Goal: Task Accomplishment & Management: Manage account settings

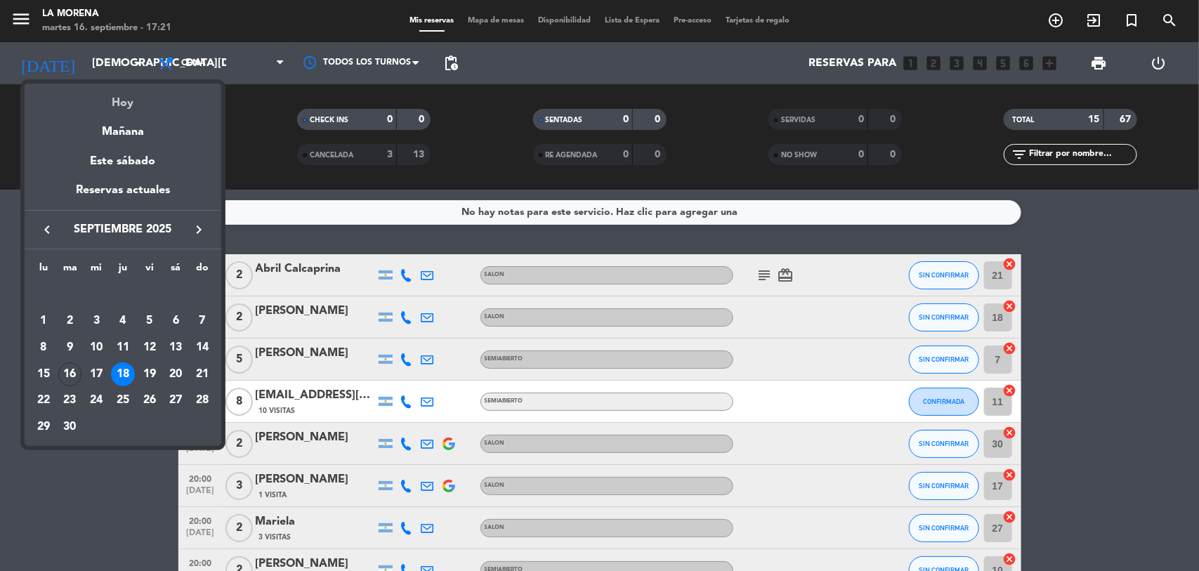
click at [138, 102] on div "Hoy" at bounding box center [123, 98] width 197 height 29
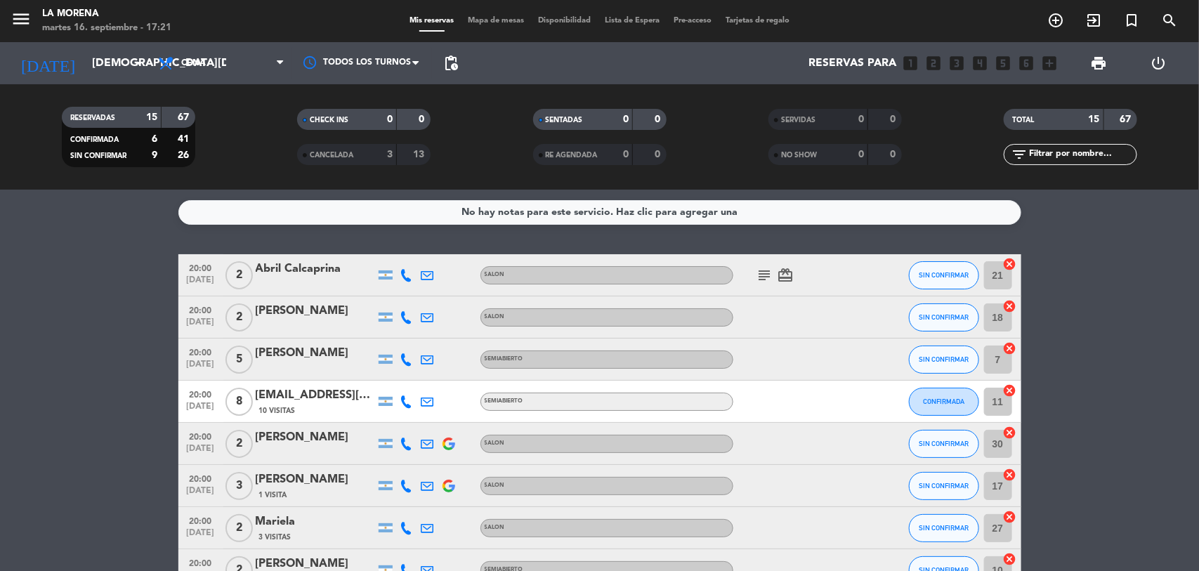
type input "[DATE]"
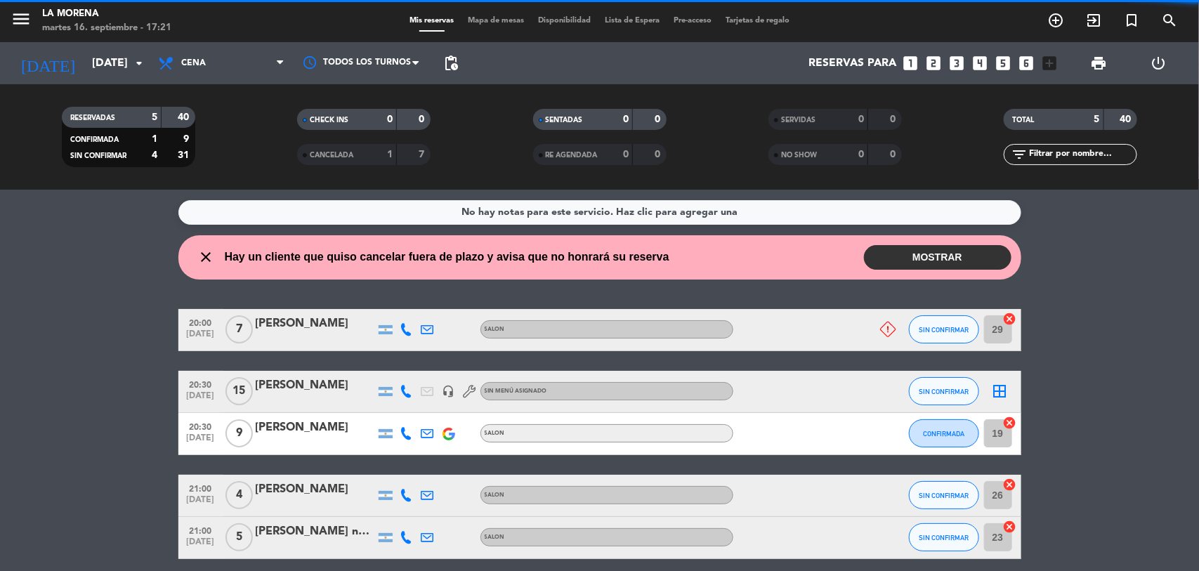
click at [243, 111] on filter-checkbox "RESERVADAS 5 40 CONFIRMADA 1 9 SIN CONFIRMAR 4 31" at bounding box center [128, 137] width 235 height 60
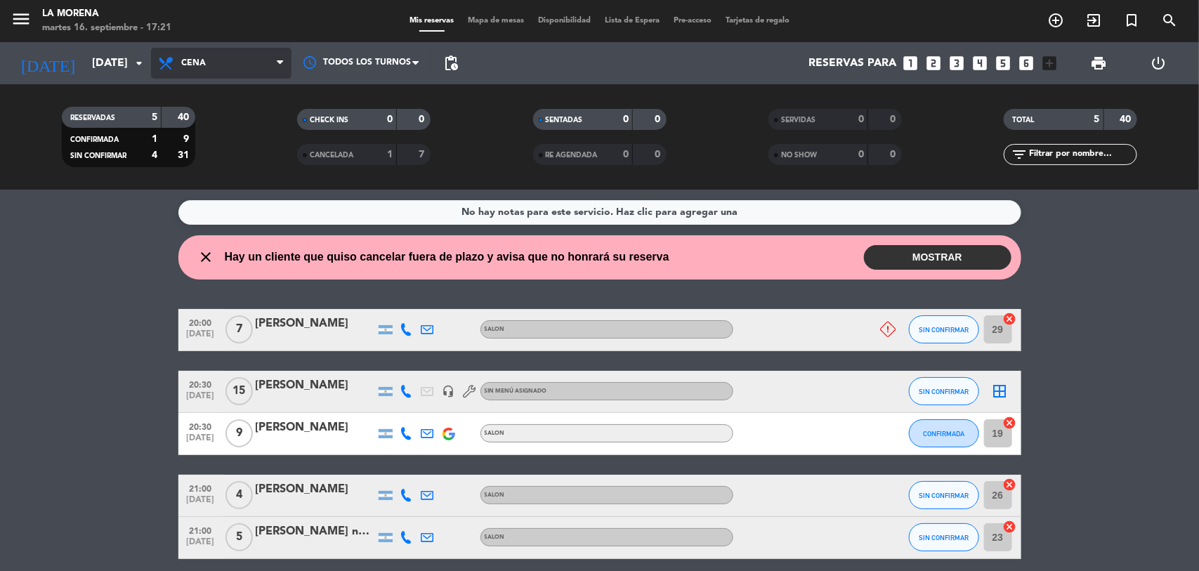
click at [264, 62] on span "Cena" at bounding box center [221, 63] width 141 height 31
click at [247, 122] on div "menu La [PERSON_NAME][DATE] 16. septiembre - 17:21 Mis reservas Mapa de mesas D…" at bounding box center [599, 95] width 1199 height 190
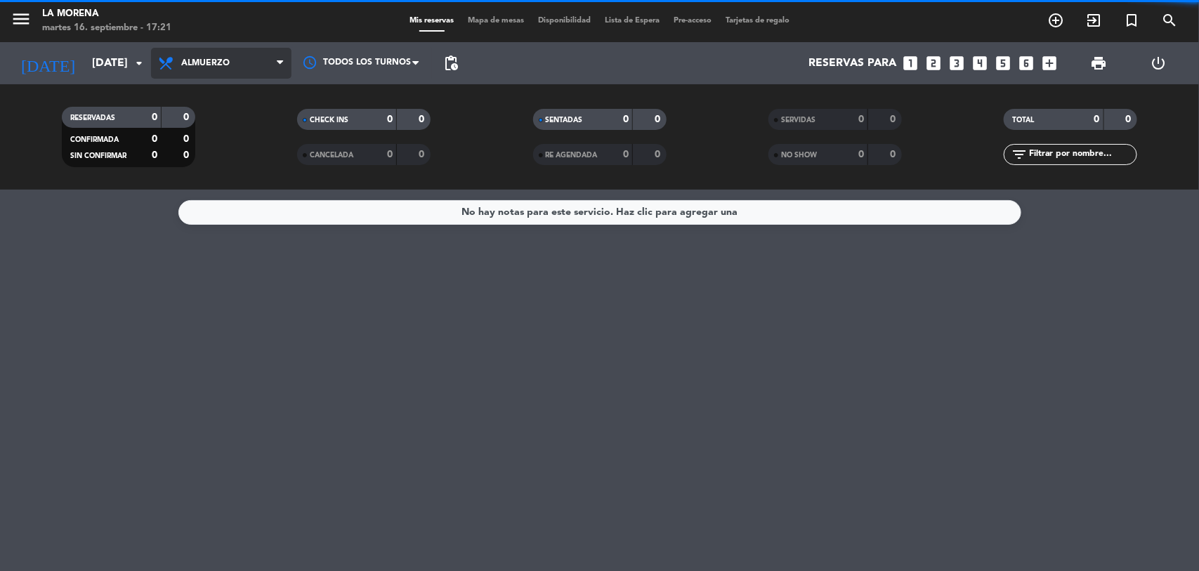
click at [247, 65] on span "Almuerzo" at bounding box center [221, 63] width 141 height 31
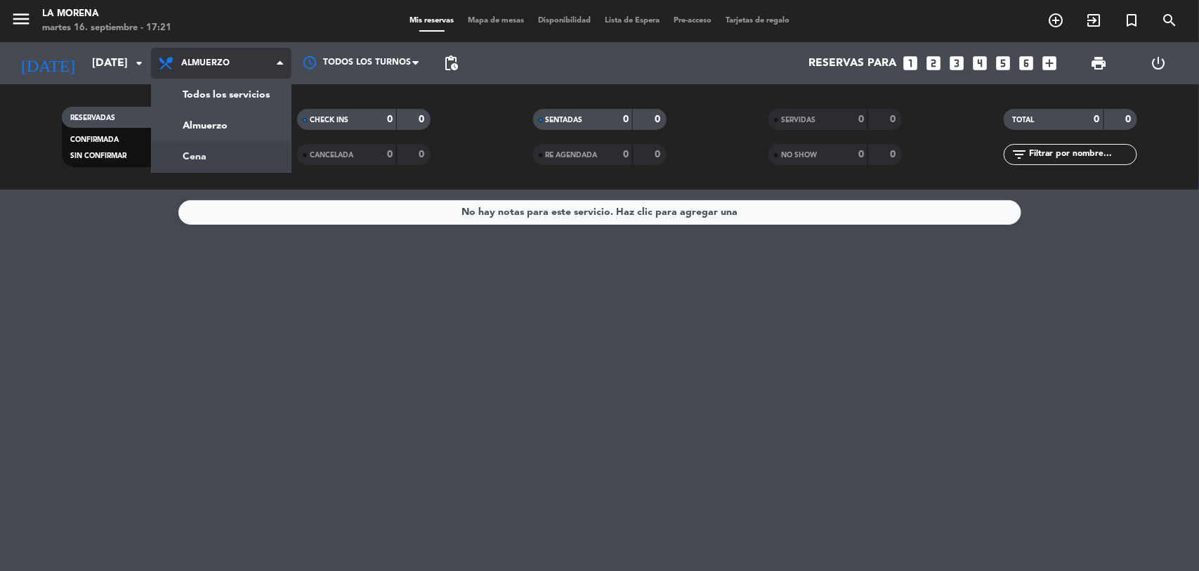
click at [229, 150] on div "menu La [PERSON_NAME][DATE] 16. septiembre - 17:21 Mis reservas Mapa de mesas D…" at bounding box center [599, 95] width 1199 height 190
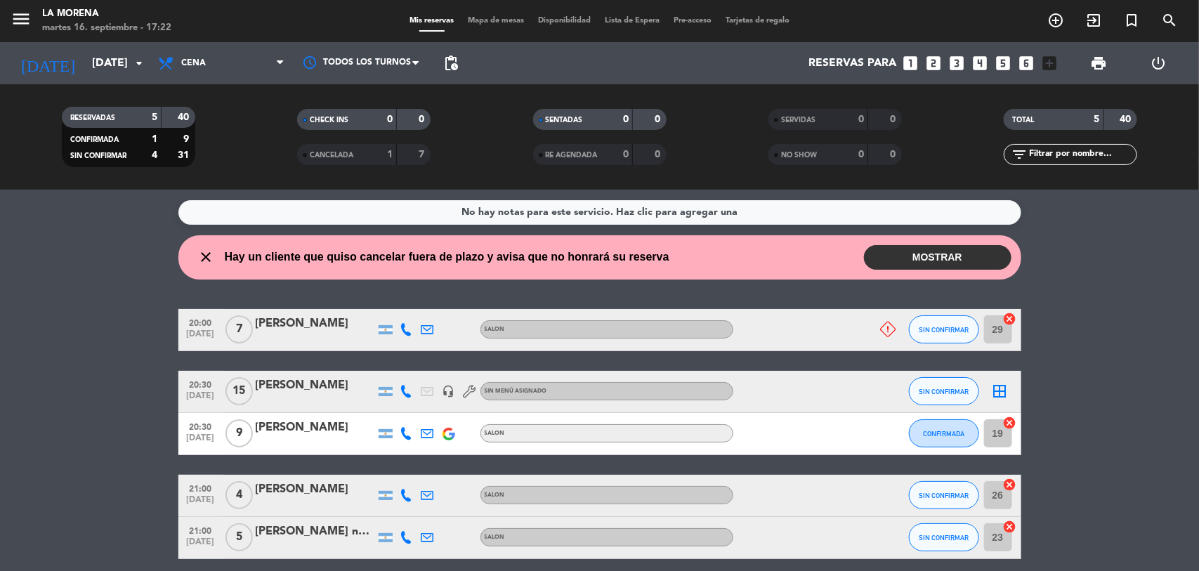
click at [243, 141] on filter-checkbox "RESERVADAS 5 40 CONFIRMADA 1 9 SIN CONFIRMAR 4 31" at bounding box center [128, 137] width 235 height 60
click at [245, 141] on filter-checkbox "RESERVADAS 5 40 CONFIRMADA 1 9 SIN CONFIRMAR 4 31" at bounding box center [128, 137] width 235 height 60
click at [907, 255] on button "MOSTRAR" at bounding box center [938, 257] width 148 height 25
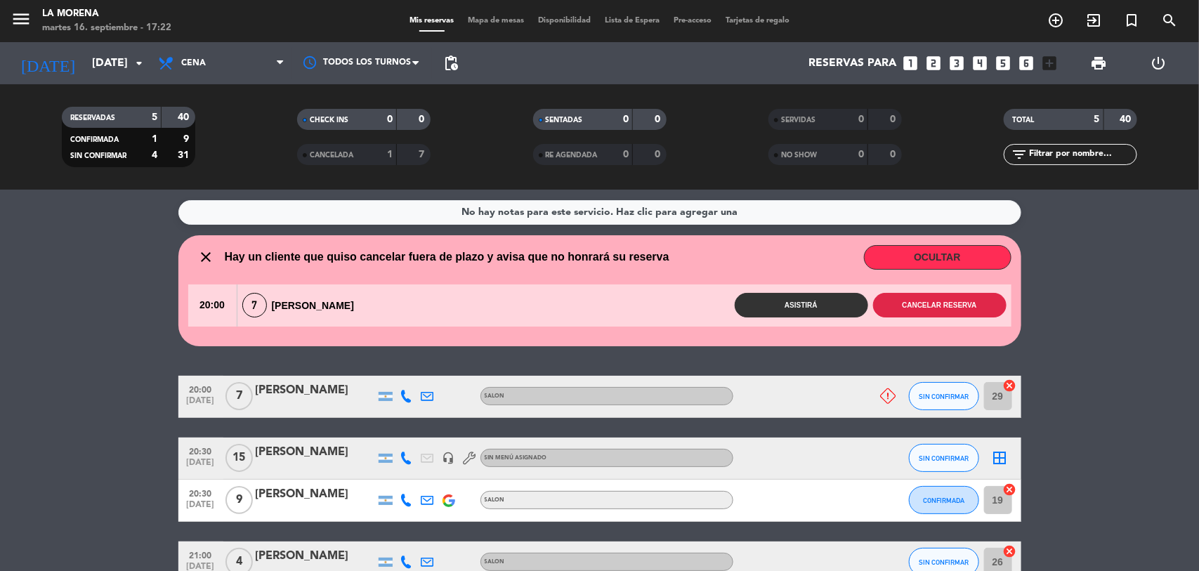
click at [954, 300] on button "Cancelar reserva" at bounding box center [940, 305] width 134 height 25
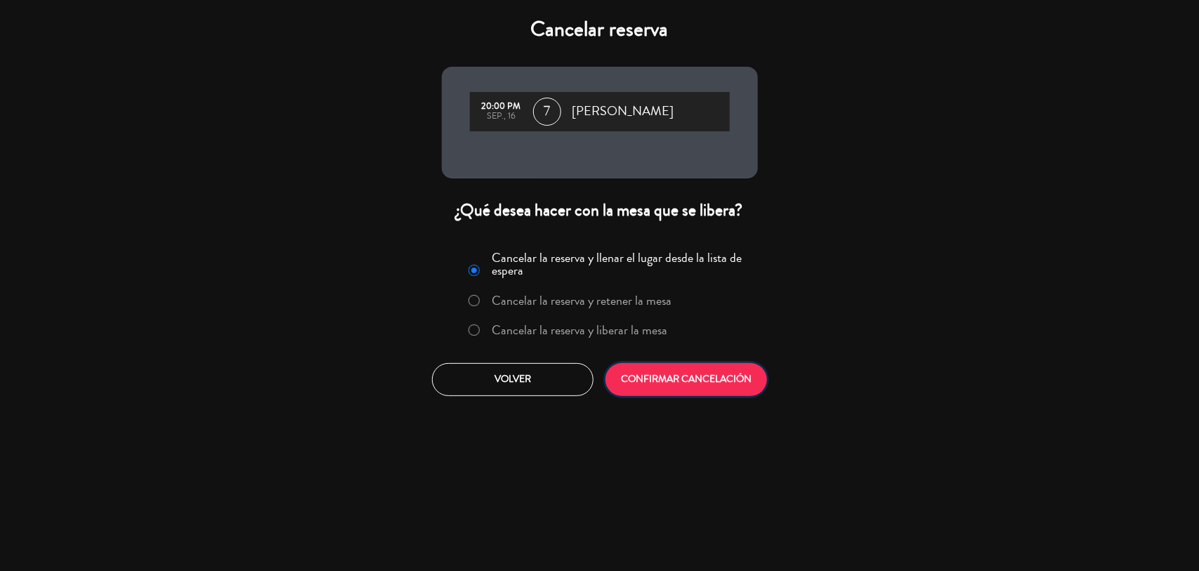
click at [644, 369] on button "CONFIRMAR CANCELACIÓN" at bounding box center [687, 379] width 162 height 33
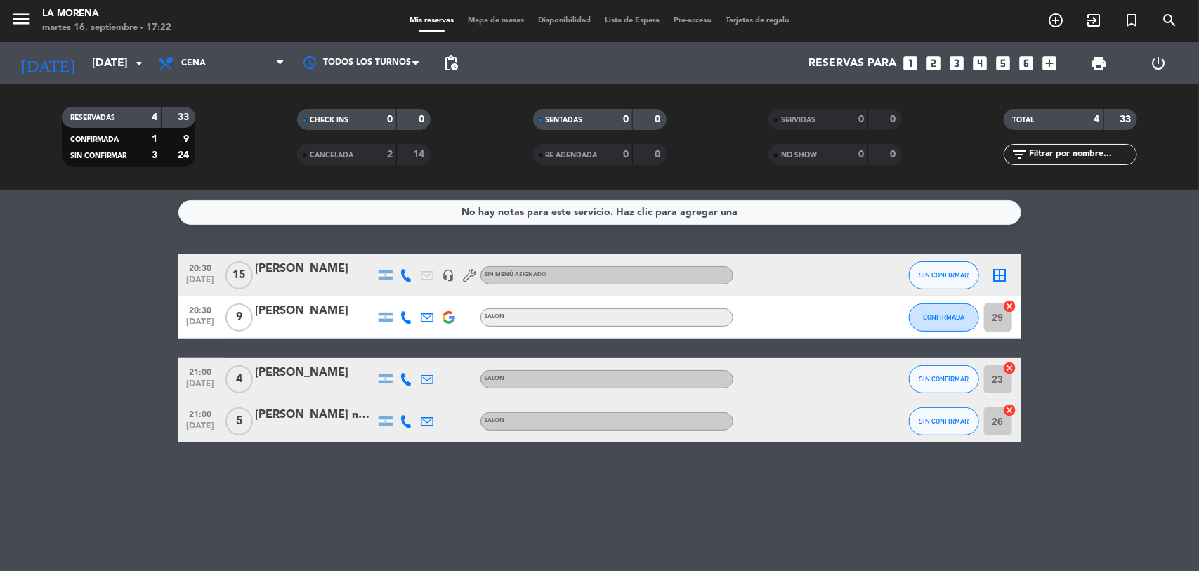
click at [545, 237] on div "No hay notas para este servicio. Haz clic para agregar una 20:30 [DATE] [PERSON…" at bounding box center [599, 381] width 1199 height 382
click at [545, 247] on div "No hay notas para este servicio. Haz clic para agregar una 20:30 [DATE] [PERSON…" at bounding box center [599, 381] width 1199 height 382
click at [85, 69] on input "[DATE]" at bounding box center [159, 63] width 148 height 27
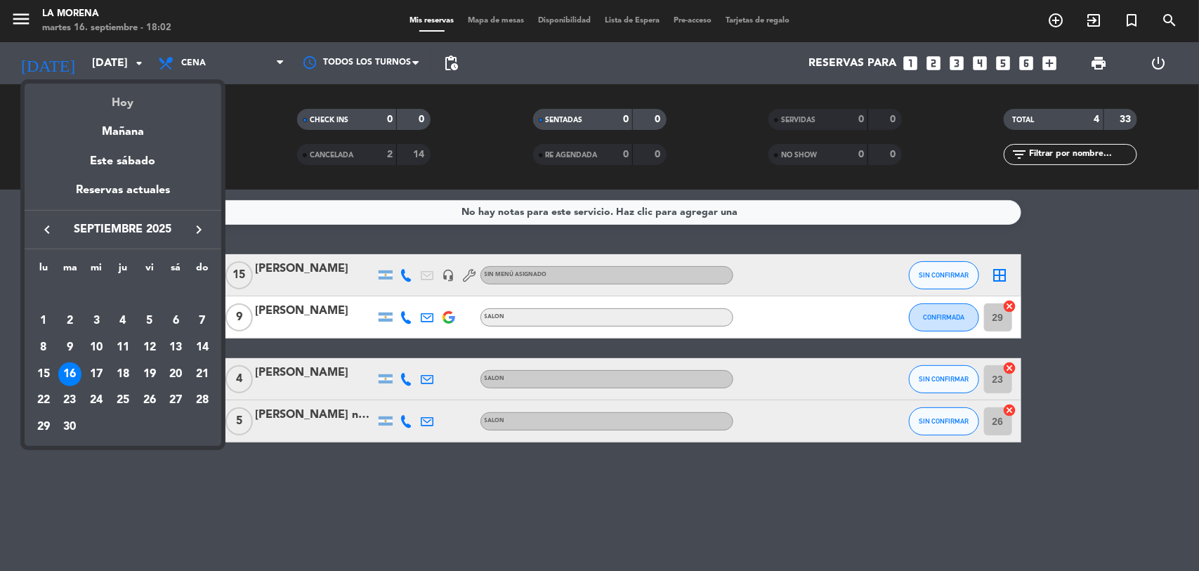
click at [119, 107] on div "Hoy" at bounding box center [123, 98] width 197 height 29
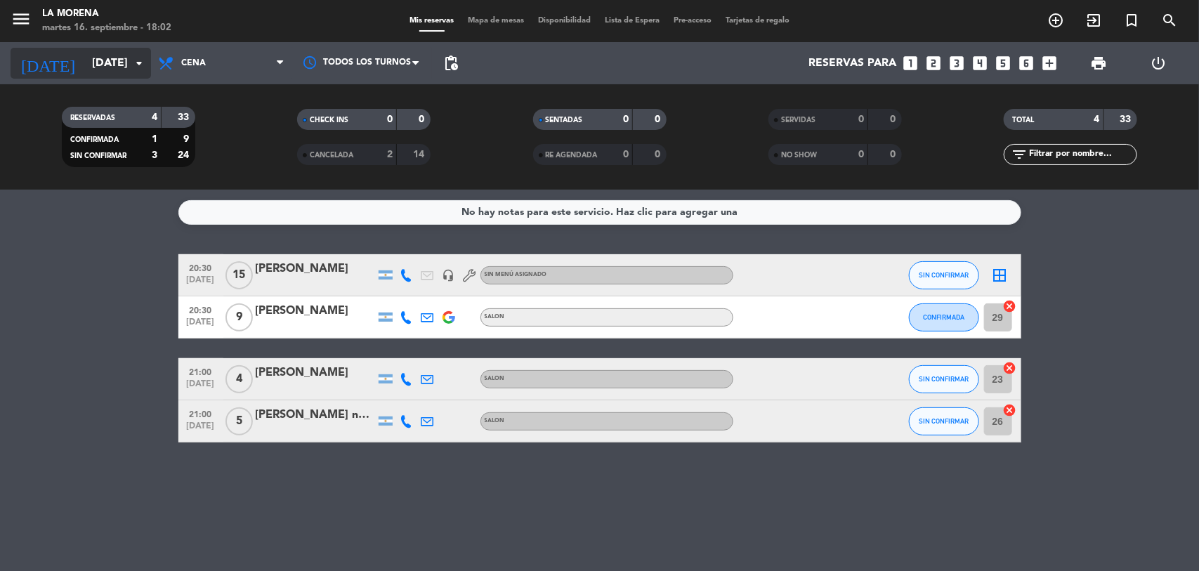
click at [128, 70] on input "[DATE]" at bounding box center [159, 63] width 148 height 27
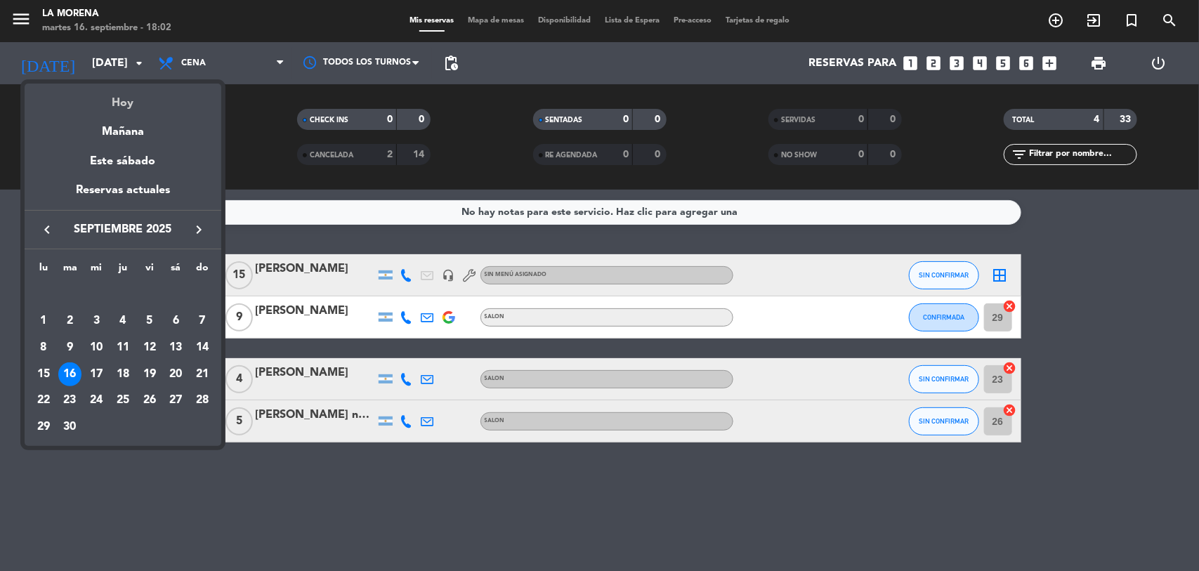
click at [145, 104] on div "Hoy" at bounding box center [123, 98] width 197 height 29
